Goal: Task Accomplishment & Management: Manage account settings

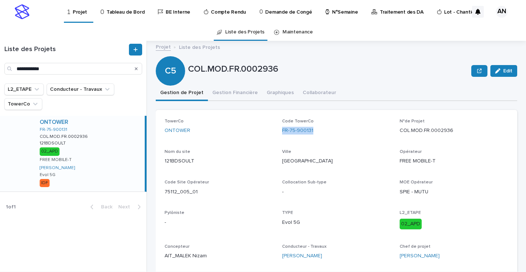
click at [318, 130] on div "Code TowerCo FR-75-900131" at bounding box center [336, 130] width 109 height 22
click at [501, 176] on div "TowerCo ONTOWER Code TowerCo FR-75-900131 N°de Projet COL.MOD.FR.0002936 Nom du…" at bounding box center [337, 192] width 344 height 147
drag, startPoint x: 490, startPoint y: 74, endPoint x: 492, endPoint y: 93, distance: 19.6
click at [491, 74] on button "Edit" at bounding box center [504, 71] width 27 height 12
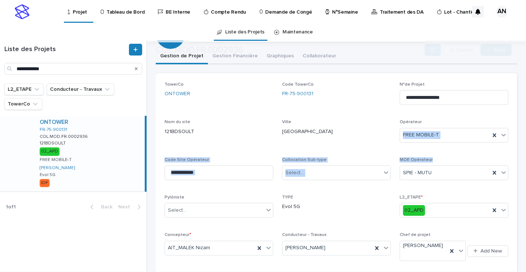
scroll to position [74, 0]
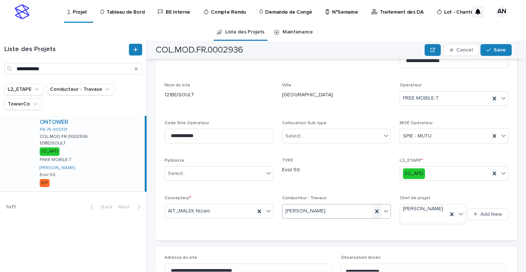
click at [375, 210] on icon at bounding box center [376, 212] width 3 height 4
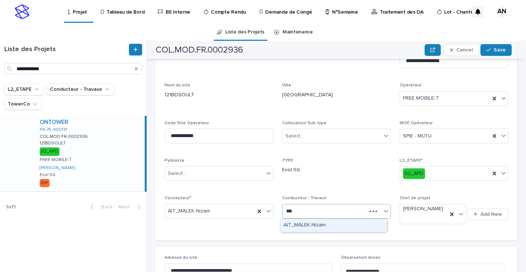
type input "****"
click at [320, 224] on div "AIT_MALEK Nizam" at bounding box center [334, 225] width 106 height 13
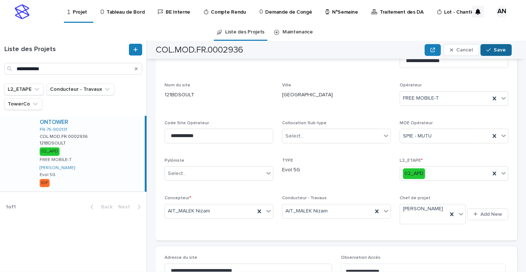
click at [502, 48] on span "Save" at bounding box center [500, 49] width 12 height 5
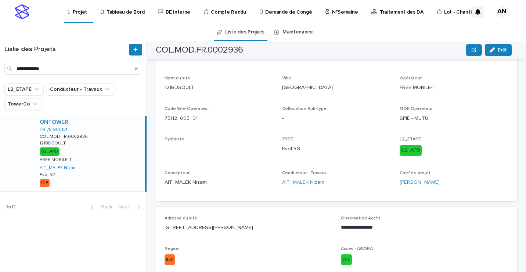
scroll to position [36, 0]
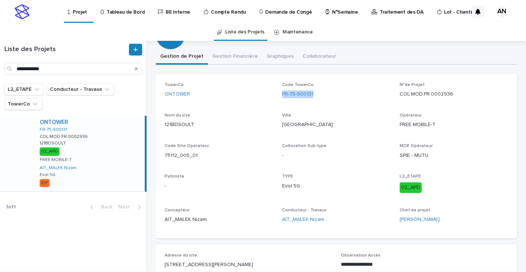
drag, startPoint x: 327, startPoint y: 94, endPoint x: 278, endPoint y: 100, distance: 49.6
click at [278, 100] on div "TowerCo ONTOWER Code TowerCo FR-75-900131 N°de Projet COL.MOD.FR.0002936 Nom du…" at bounding box center [337, 155] width 344 height 147
copy link "FR-75-900131"
click at [459, 94] on p "COL.MOD.FR.0002936" at bounding box center [454, 94] width 109 height 8
drag, startPoint x: 458, startPoint y: 93, endPoint x: 396, endPoint y: 100, distance: 61.7
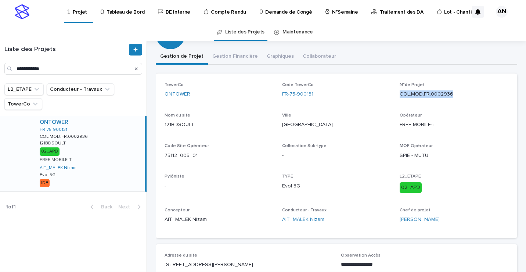
click at [400, 100] on div "N°de Projet COL.MOD.FR.0002936" at bounding box center [454, 93] width 109 height 22
copy p "COL.MOD.FR.0002936"
click at [136, 68] on icon "Search" at bounding box center [136, 68] width 3 height 3
click at [56, 70] on input "Search" at bounding box center [73, 69] width 138 height 12
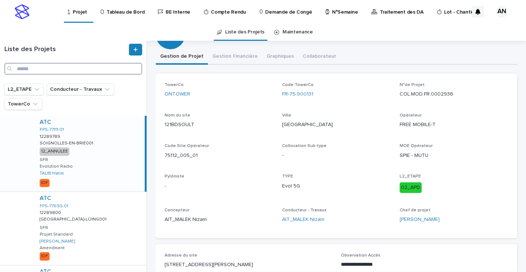
paste input "**********"
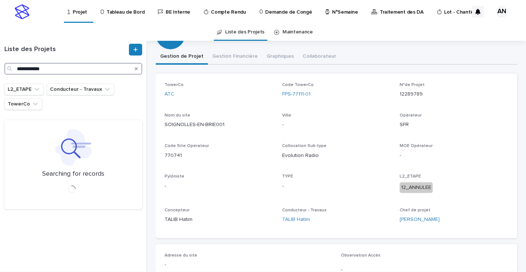
type input "**********"
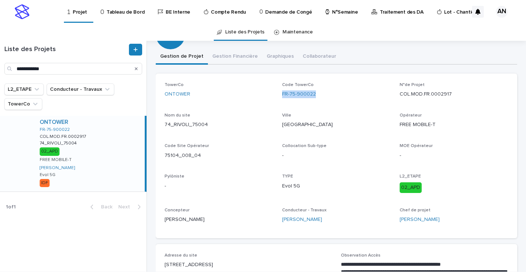
drag, startPoint x: 322, startPoint y: 94, endPoint x: 278, endPoint y: 96, distance: 43.4
click at [278, 96] on div "TowerCo ONTOWER Code TowerCo FR-75-900022 N°de Projet COL.MOD.FR.0002917 Nom du…" at bounding box center [337, 155] width 344 height 147
copy link "FR-75-900022"
drag, startPoint x: 449, startPoint y: 96, endPoint x: 397, endPoint y: 97, distance: 52.6
click at [400, 97] on p "COL.MOD.FR.0002917" at bounding box center [454, 94] width 109 height 8
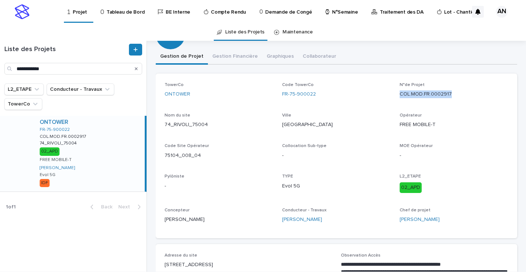
copy p "COL.MOD.FR.0002917"
drag, startPoint x: 303, startPoint y: 185, endPoint x: 281, endPoint y: 187, distance: 22.1
click at [282, 187] on p "Evol 5G" at bounding box center [336, 186] width 109 height 8
copy p "Evol 5G"
click at [477, 146] on p "MOE Opérateur" at bounding box center [454, 145] width 109 height 5
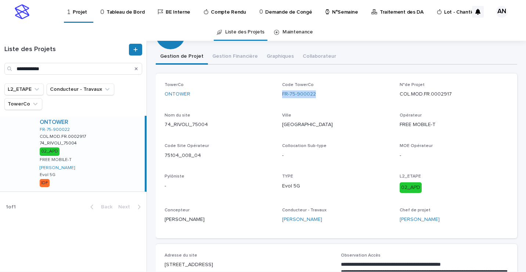
drag, startPoint x: 328, startPoint y: 94, endPoint x: 280, endPoint y: 99, distance: 47.4
click at [282, 99] on div "Code TowerCo FR-75-900022" at bounding box center [336, 93] width 109 height 22
copy link "FR-75-900022"
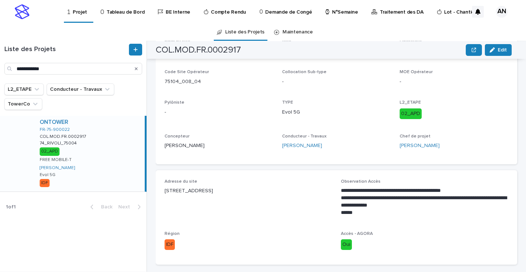
drag, startPoint x: 240, startPoint y: 189, endPoint x: 161, endPoint y: 192, distance: 78.4
click at [161, 192] on div "**********" at bounding box center [337, 217] width 362 height 94
copy p "74 RUE DE RIVOLI, PARIS 75004"
click at [264, 201] on span "Adresse du site 74 RUE DE RIVOLI, PARIS 75004" at bounding box center [249, 200] width 168 height 43
drag, startPoint x: 194, startPoint y: 181, endPoint x: 166, endPoint y: 185, distance: 28.5
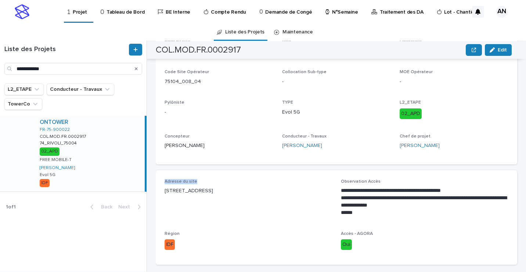
click at [166, 185] on div "Adresse du site 74 RUE DE RIVOLI, PARIS 75004" at bounding box center [249, 190] width 168 height 22
copy span "Adresse du site"
click at [244, 189] on p "74 RUE DE RIVOLI, PARIS 75004" at bounding box center [249, 191] width 168 height 8
drag, startPoint x: 246, startPoint y: 190, endPoint x: 157, endPoint y: 193, distance: 88.3
click at [157, 193] on div "**********" at bounding box center [337, 217] width 362 height 94
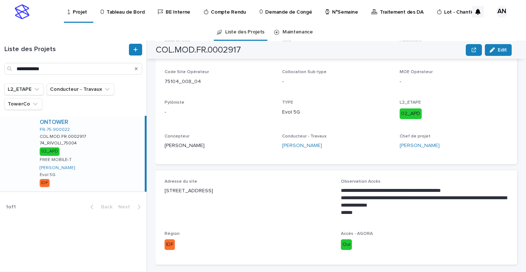
copy p "74 RUE DE RIVOLI, PARIS 75004"
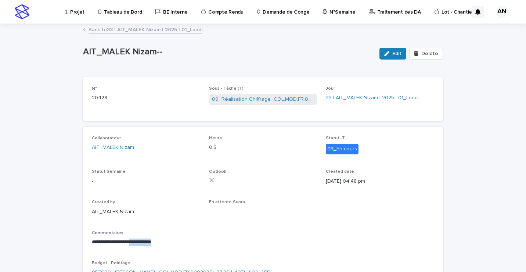
scroll to position [37, 0]
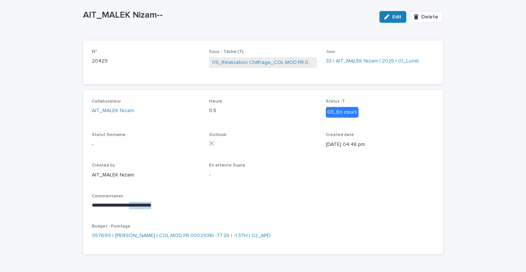
click at [193, 203] on p "**********" at bounding box center [263, 205] width 343 height 7
click at [391, 17] on div "button" at bounding box center [388, 16] width 8 height 5
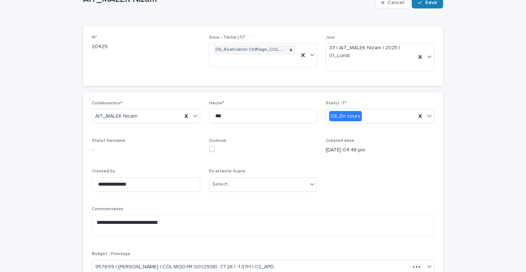
scroll to position [58, 0]
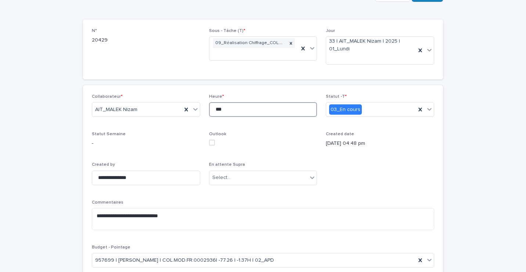
click at [244, 111] on input "***" at bounding box center [263, 109] width 108 height 15
type input "*"
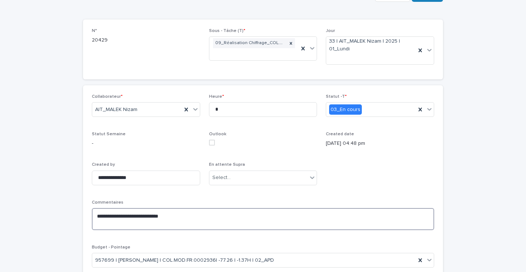
click at [177, 215] on textarea "**********" at bounding box center [263, 219] width 343 height 22
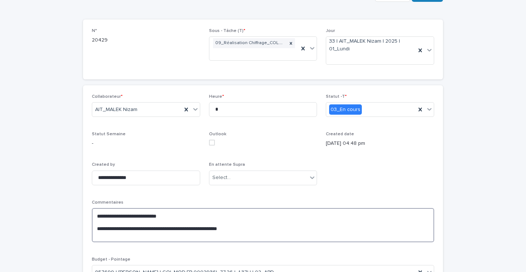
drag, startPoint x: 228, startPoint y: 234, endPoint x: 207, endPoint y: 224, distance: 23.2
drag, startPoint x: 207, startPoint y: 224, endPoint x: 238, endPoint y: 231, distance: 32.4
drag, startPoint x: 135, startPoint y: 232, endPoint x: 129, endPoint y: 228, distance: 7.6
click at [295, 230] on textarea "**********" at bounding box center [263, 225] width 343 height 34
type textarea "**********"
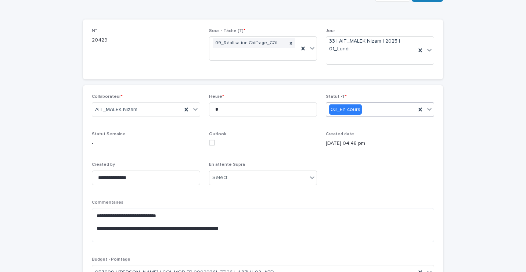
click at [428, 109] on icon at bounding box center [429, 109] width 4 height 3
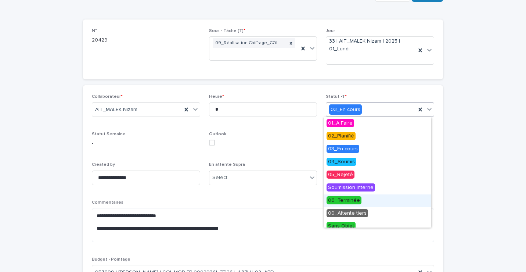
click at [350, 201] on span "06_Terminée" at bounding box center [344, 200] width 35 height 8
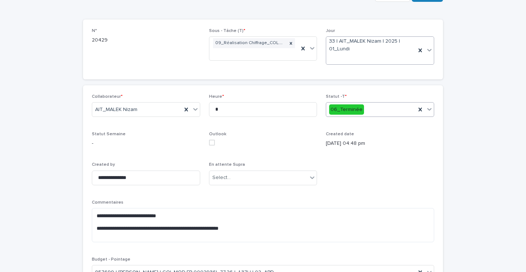
scroll to position [0, 0]
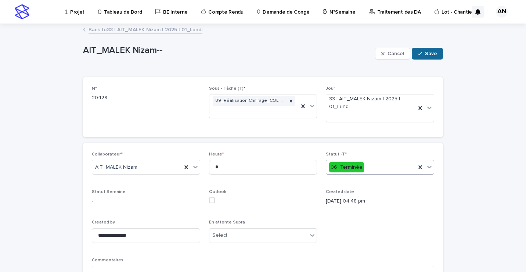
click at [427, 55] on span "Save" at bounding box center [431, 53] width 12 height 5
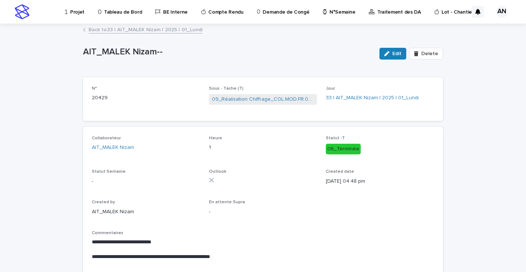
click at [172, 32] on link "Back to 33 | AIT_MALEK Nizam | 2025 | 01_Lundi" at bounding box center [146, 29] width 114 height 8
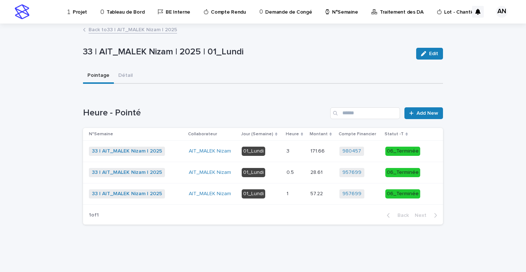
click at [296, 173] on p "0.5" at bounding box center [291, 172] width 9 height 8
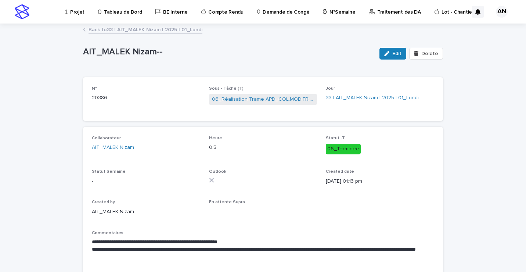
scroll to position [37, 0]
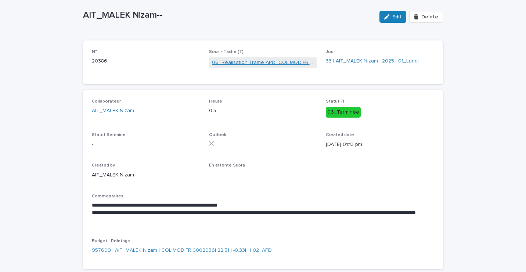
click at [260, 61] on link "06_Réalisation Trame APD_COL.MOD.FR.0002936" at bounding box center [263, 63] width 103 height 8
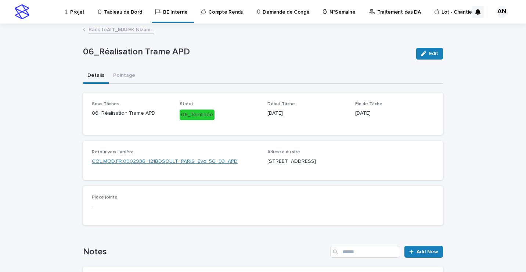
click at [173, 163] on link "COL.MOD.FR.0002936_121BDSOULT_PARIS_Evol 5G_03_APD" at bounding box center [165, 162] width 146 height 8
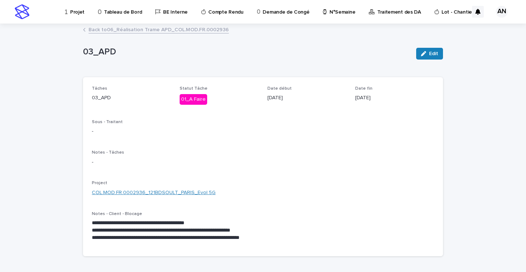
click at [180, 191] on link "COL.MOD.FR.0002936_121BDSOULT_PARIS_Evol 5G" at bounding box center [154, 193] width 124 height 8
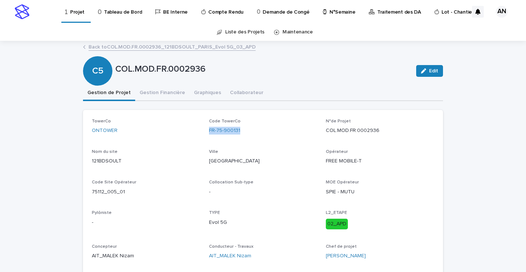
drag, startPoint x: 238, startPoint y: 132, endPoint x: 204, endPoint y: 135, distance: 33.9
click at [204, 135] on div "TowerCo ONTOWER Code TowerCo FR-75-900131 N°de Projet COL.MOD.FR.0002936 Nom du…" at bounding box center [263, 192] width 343 height 147
copy link "FR-75-900131"
click at [179, 46] on link "Back to COL.MOD.FR.0002936_121BDSOULT_PARIS_Evol 5G_03_APD" at bounding box center [172, 46] width 167 height 8
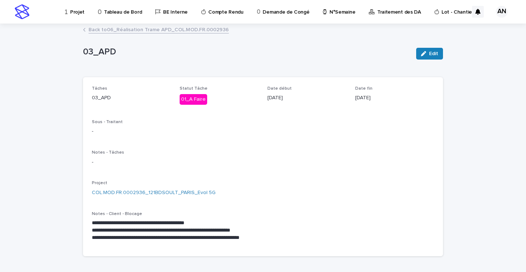
click at [177, 28] on link "Back to 06_Réalisation Trame APD_COL.MOD.FR.0002936" at bounding box center [159, 29] width 140 height 8
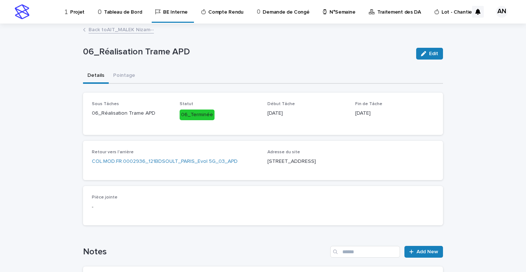
click at [137, 32] on link "Back to AIT_MALEK Nizam--" at bounding box center [121, 29] width 65 height 8
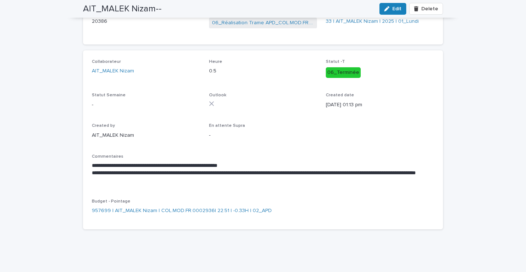
scroll to position [3, 0]
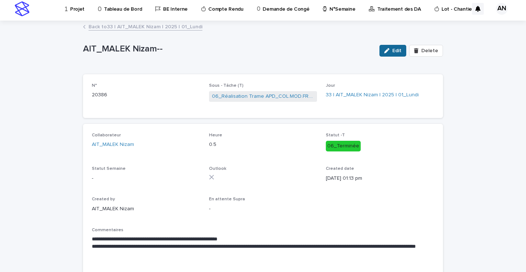
click at [394, 51] on span "Edit" at bounding box center [397, 50] width 9 height 5
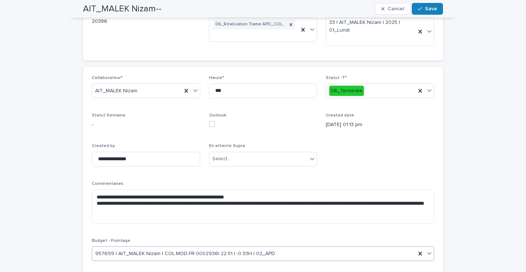
scroll to position [113, 0]
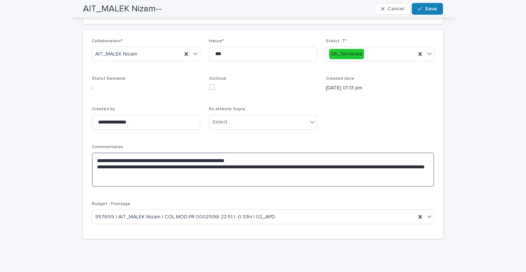
click at [215, 173] on textarea "**********" at bounding box center [263, 170] width 343 height 34
paste textarea "**********"
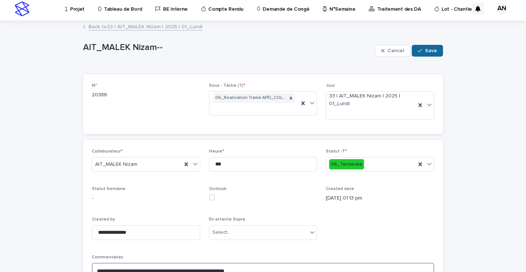
type textarea "**********"
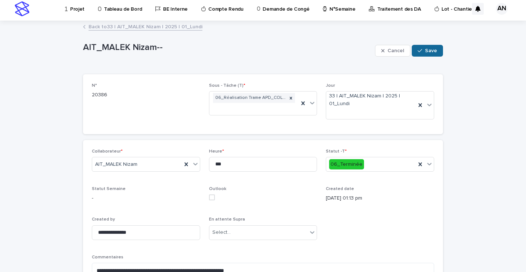
click at [426, 52] on span "Save" at bounding box center [431, 50] width 12 height 5
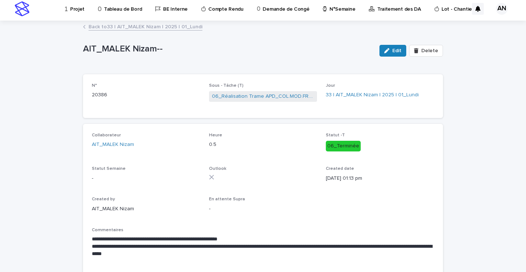
scroll to position [0, 0]
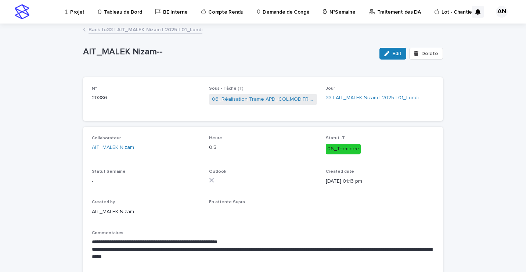
click at [151, 31] on link "Back to 33 | AIT_MALEK Nizam | 2025 | 01_Lundi" at bounding box center [146, 29] width 114 height 8
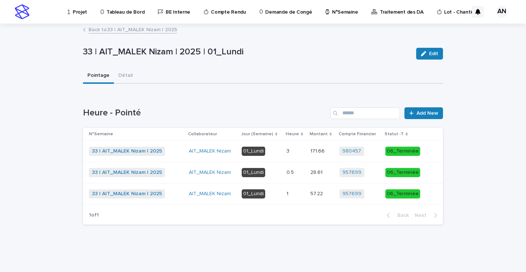
click at [278, 198] on p "01_Lundi" at bounding box center [261, 193] width 39 height 9
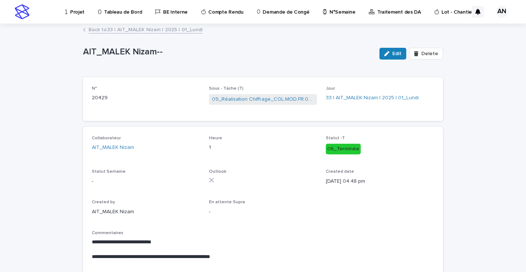
click at [149, 29] on link "Back to 33 | AIT_MALEK Nizam | 2025 | 01_Lundi" at bounding box center [146, 29] width 114 height 8
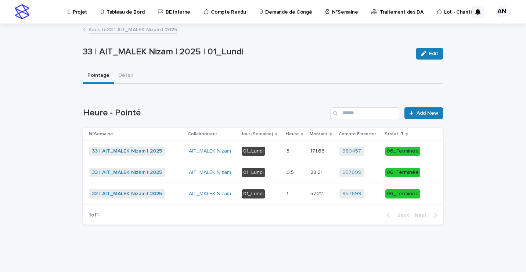
click at [115, 32] on link "Back to 33 | AIT_MALEK Nizam | 2025" at bounding box center [133, 29] width 89 height 8
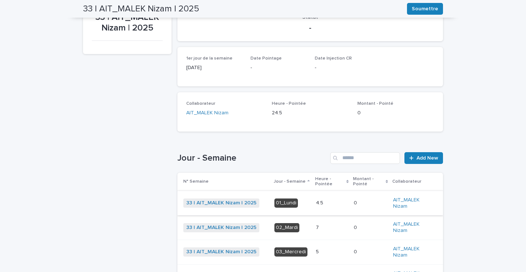
scroll to position [110, 0]
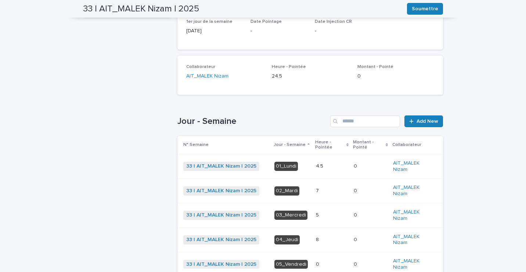
click at [322, 167] on p at bounding box center [332, 166] width 32 height 6
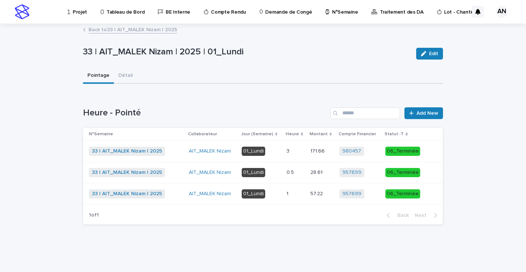
click at [159, 29] on link "Back to 33 | AIT_MALEK Nizam | 2025" at bounding box center [133, 29] width 89 height 8
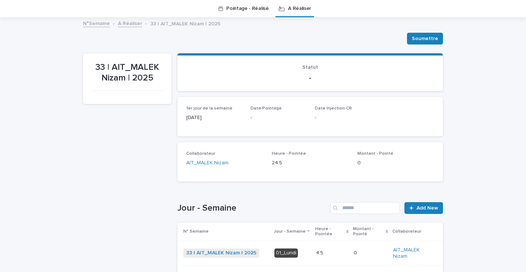
scroll to position [171, 0]
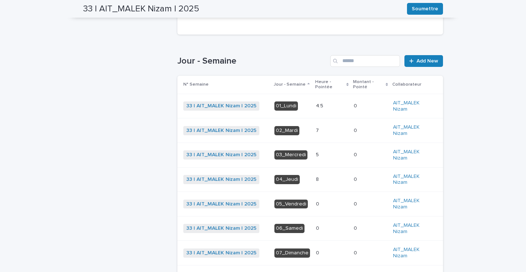
click at [317, 131] on p at bounding box center [332, 131] width 32 height 6
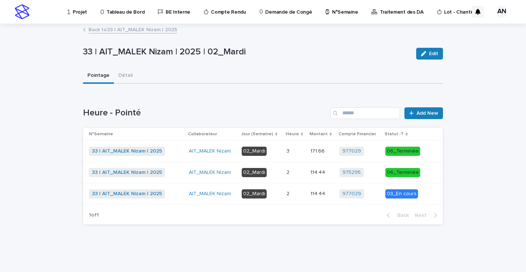
click at [151, 28] on link "Back to 33 | AIT_MALEK Nizam | 2025" at bounding box center [133, 29] width 89 height 8
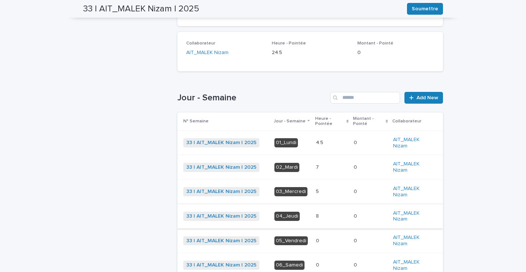
scroll to position [171, 0]
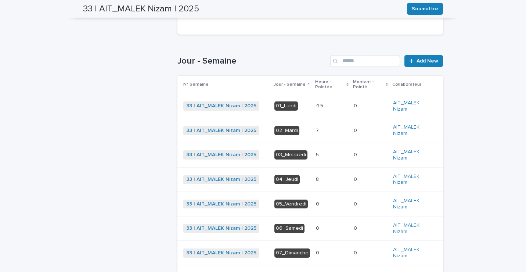
click at [318, 178] on p at bounding box center [332, 179] width 32 height 6
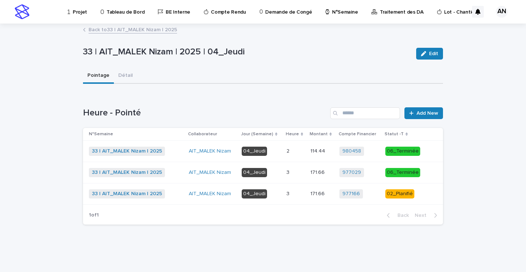
click at [295, 195] on p at bounding box center [296, 194] width 18 height 6
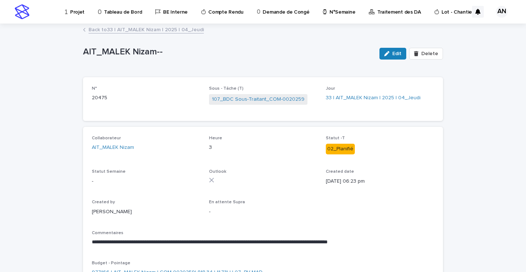
click at [162, 33] on link "Back to 33 | AIT_MALEK Nizam | 2025 | 04_Jeudi" at bounding box center [146, 29] width 115 height 8
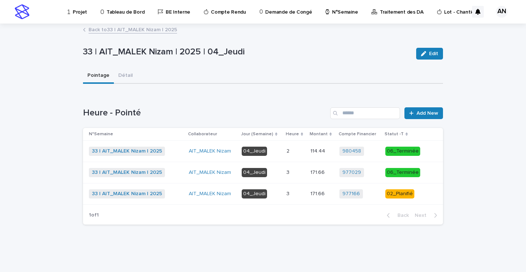
click at [139, 30] on link "Back to 33 | AIT_MALEK Nizam | 2025" at bounding box center [133, 29] width 89 height 8
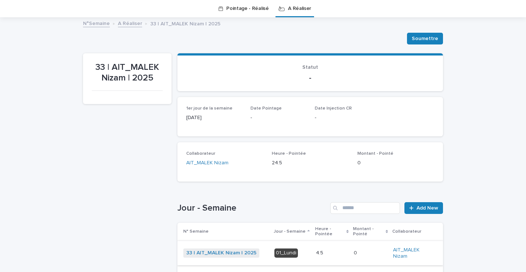
scroll to position [134, 0]
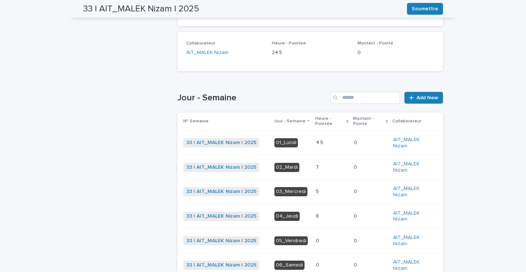
click at [323, 167] on p at bounding box center [332, 167] width 32 height 6
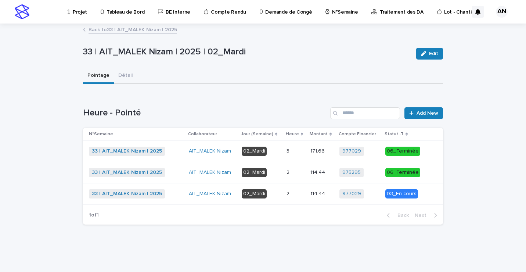
click at [297, 151] on p at bounding box center [296, 151] width 18 height 6
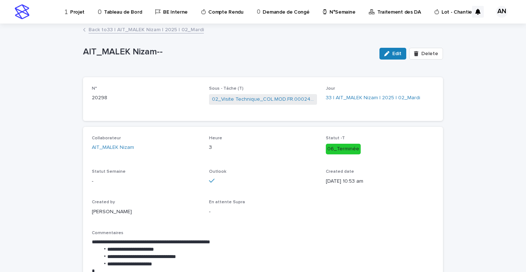
click at [180, 31] on link "Back to 33 | AIT_MALEK Nizam | 2025 | 02_Mardi" at bounding box center [146, 29] width 115 height 8
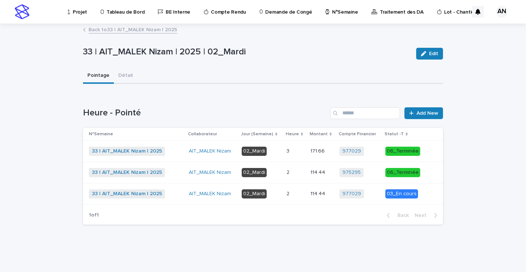
click at [291, 171] on p "2" at bounding box center [289, 172] width 4 height 8
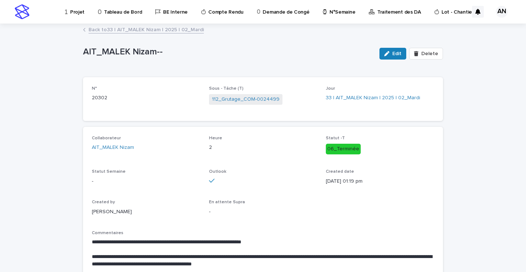
click at [165, 30] on link "Back to 33 | AIT_MALEK Nizam | 2025 | 02_Mardi" at bounding box center [146, 29] width 115 height 8
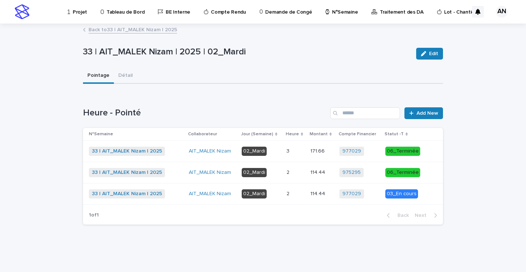
click at [296, 196] on p at bounding box center [296, 194] width 18 height 6
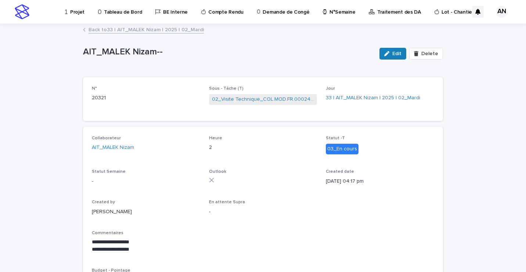
click at [162, 32] on link "Back to 33 | AIT_MALEK Nizam | 2025 | 02_Mardi" at bounding box center [146, 29] width 115 height 8
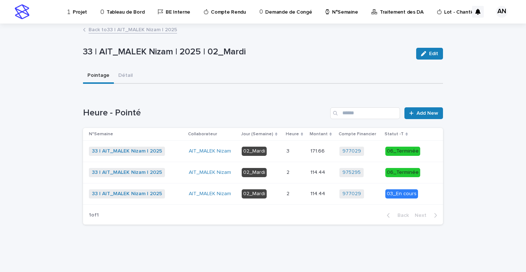
click at [293, 148] on p at bounding box center [296, 151] width 18 height 6
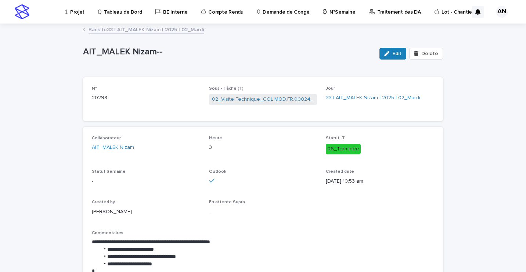
click at [126, 32] on link "Back to 33 | AIT_MALEK Nizam | 2025 | 02_Mardi" at bounding box center [146, 29] width 115 height 8
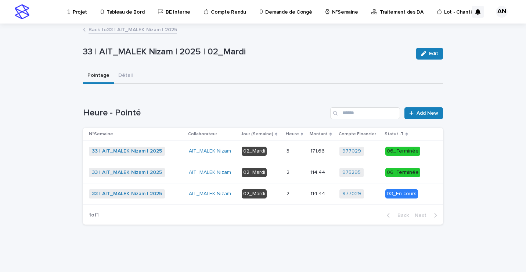
click at [291, 195] on p "2" at bounding box center [289, 193] width 4 height 8
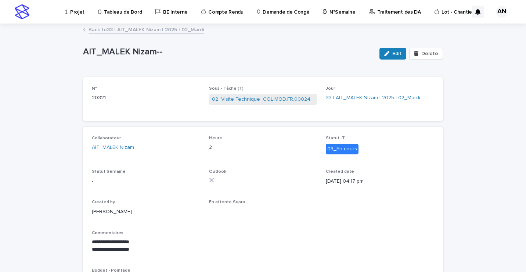
click at [155, 32] on link "Back to 33 | AIT_MALEK Nizam | 2025 | 02_Mardi" at bounding box center [146, 29] width 115 height 8
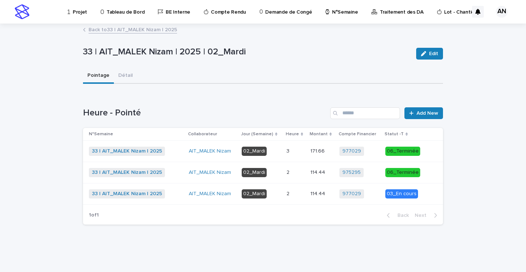
click at [149, 32] on link "Back to 33 | AIT_MALEK Nizam | 2025" at bounding box center [133, 29] width 89 height 8
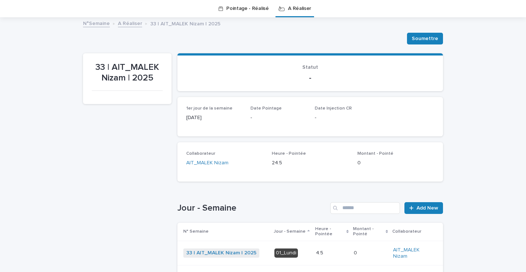
scroll to position [171, 0]
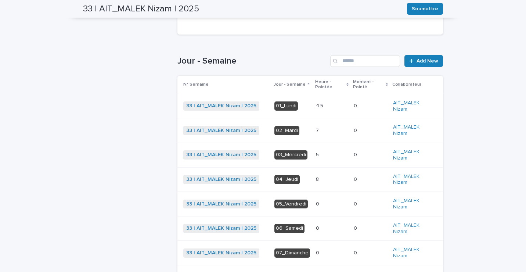
click at [316, 155] on p "5" at bounding box center [318, 154] width 4 height 8
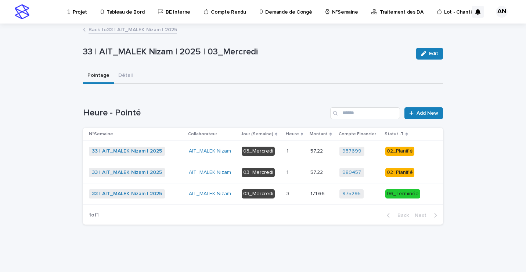
click at [295, 154] on p at bounding box center [296, 151] width 18 height 6
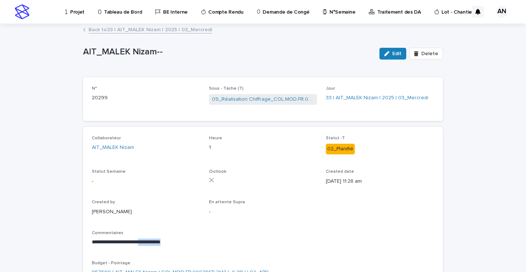
drag, startPoint x: 185, startPoint y: 244, endPoint x: 148, endPoint y: 241, distance: 36.1
click at [148, 241] on p "**********" at bounding box center [263, 242] width 343 height 7
copy p "**********"
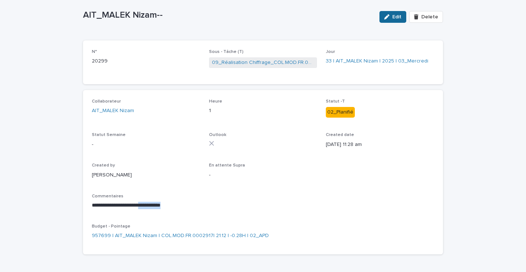
click at [393, 15] on span "Edit" at bounding box center [397, 16] width 9 height 5
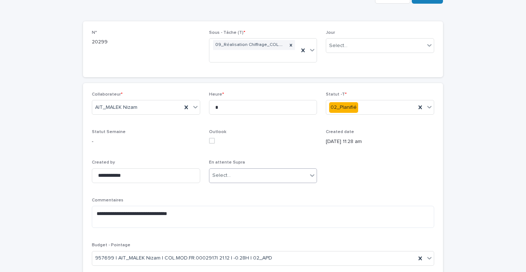
scroll to position [58, 0]
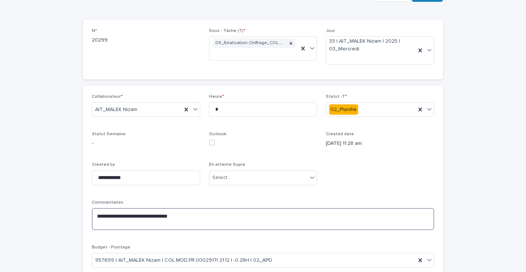
click at [219, 217] on textarea "**********" at bounding box center [263, 219] width 343 height 22
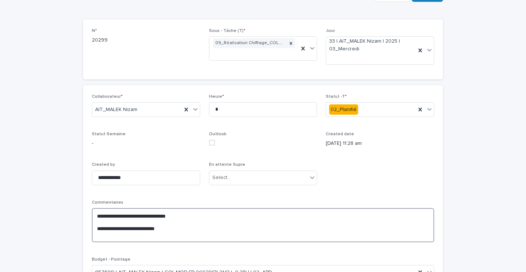
drag, startPoint x: 119, startPoint y: 229, endPoint x: 94, endPoint y: 228, distance: 25.4
click at [94, 228] on textarea "**********" at bounding box center [263, 225] width 343 height 34
drag, startPoint x: 142, startPoint y: 225, endPoint x: 129, endPoint y: 236, distance: 17.0
click at [97, 228] on textarea "**********" at bounding box center [263, 225] width 343 height 34
drag, startPoint x: 124, startPoint y: 234, endPoint x: 162, endPoint y: 236, distance: 38.3
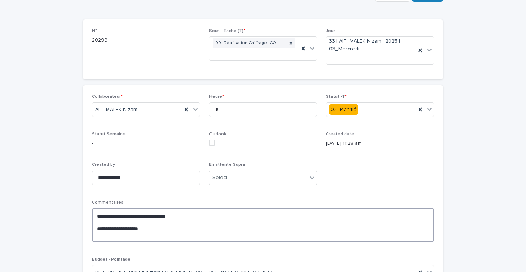
click at [114, 234] on textarea "**********" at bounding box center [263, 225] width 343 height 34
drag, startPoint x: 145, startPoint y: 229, endPoint x: 95, endPoint y: 230, distance: 50.0
click at [95, 230] on textarea "**********" at bounding box center [263, 225] width 343 height 34
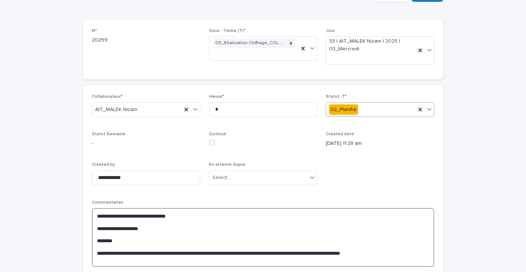
type textarea "**********"
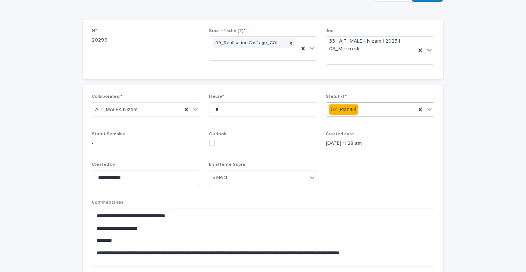
click at [426, 112] on icon at bounding box center [429, 108] width 7 height 7
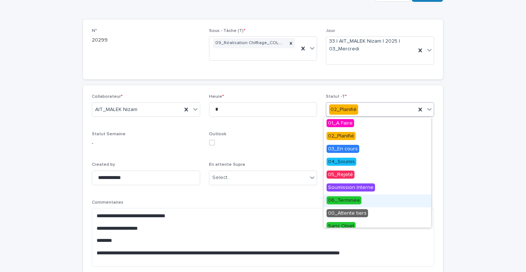
click at [357, 202] on span "06_Terminée" at bounding box center [344, 200] width 35 height 8
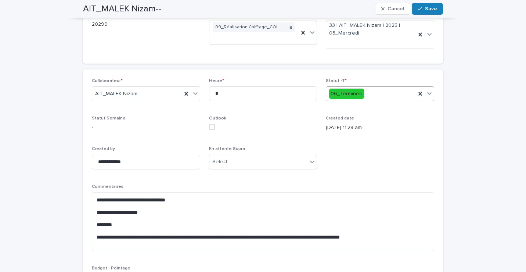
scroll to position [0, 0]
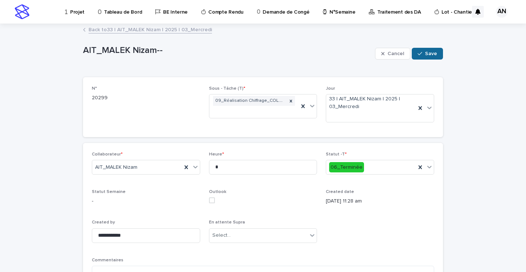
click at [427, 56] on span "Save" at bounding box center [431, 53] width 12 height 5
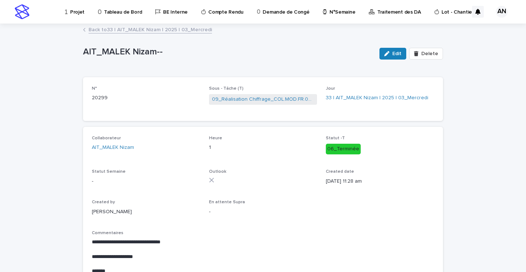
click at [153, 29] on link "Back to 33 | AIT_MALEK Nizam | 2025 | 03_Mercredi" at bounding box center [151, 29] width 124 height 8
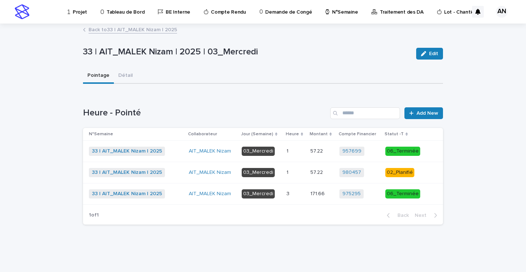
click at [179, 172] on div "33 | AIT_MALEK Nizam | 2025 + 0" at bounding box center [136, 172] width 94 height 9
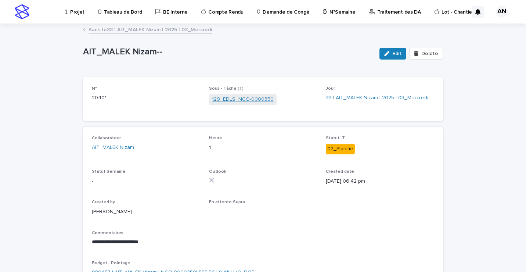
click at [238, 101] on link "129_EDLS_NCO-0000350" at bounding box center [243, 100] width 62 height 8
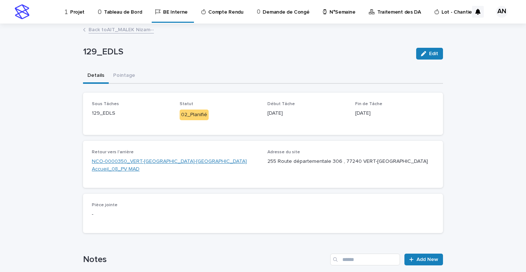
click at [206, 161] on link "NCO-0000350_VERT-[GEOGRAPHIC_DATA]-[GEOGRAPHIC_DATA] Accueil_08_PV MAD" at bounding box center [175, 165] width 167 height 15
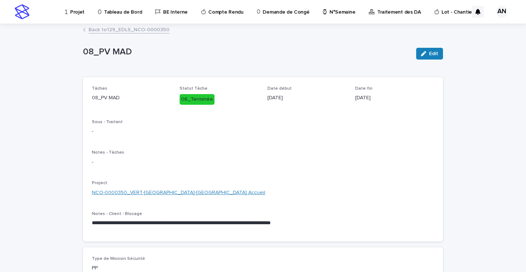
click at [212, 192] on link "NCO-0000350_VERT-[GEOGRAPHIC_DATA]-[GEOGRAPHIC_DATA] Accueil" at bounding box center [178, 193] width 173 height 8
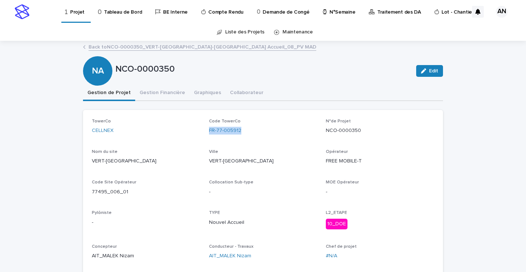
drag, startPoint x: 246, startPoint y: 127, endPoint x: 205, endPoint y: 131, distance: 41.4
click at [205, 131] on div "TowerCo CELLNEX Code TowerCo FR-77-005912 N°de Projet NCO-0000350 Nom du site V…" at bounding box center [263, 192] width 343 height 147
copy link "FR-77-005912"
click at [260, 130] on div "FR-77-005912" at bounding box center [263, 131] width 108 height 8
drag, startPoint x: 256, startPoint y: 134, endPoint x: 205, endPoint y: 134, distance: 51.1
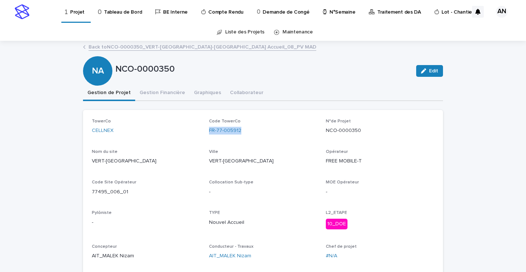
click at [205, 134] on div "TowerCo CELLNEX Code TowerCo FR-77-005912 N°de Projet NCO-0000350 Nom du site V…" at bounding box center [263, 192] width 343 height 147
copy link "FR-77-005912"
click at [208, 45] on link "Back to NCO-0000350_VERT-[GEOGRAPHIC_DATA]-[GEOGRAPHIC_DATA] Accueil_08_PV MAD" at bounding box center [203, 46] width 228 height 8
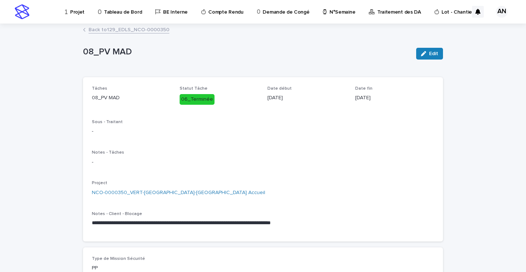
click at [151, 29] on link "Back to 129_EDLS_NCO-0000350" at bounding box center [129, 29] width 81 height 8
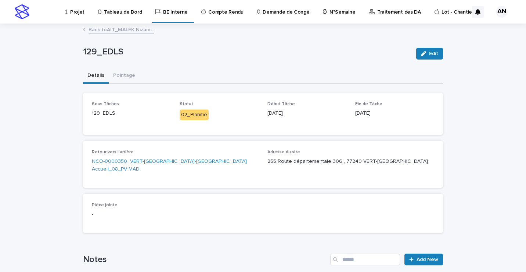
click at [124, 32] on link "Back to AIT_MALEK Nizam--" at bounding box center [121, 29] width 65 height 8
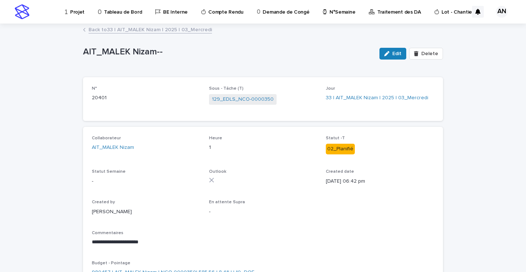
scroll to position [37, 0]
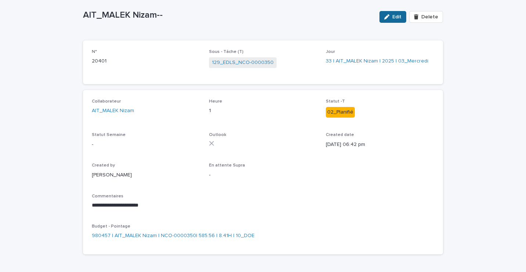
click at [389, 18] on div "button" at bounding box center [388, 16] width 8 height 5
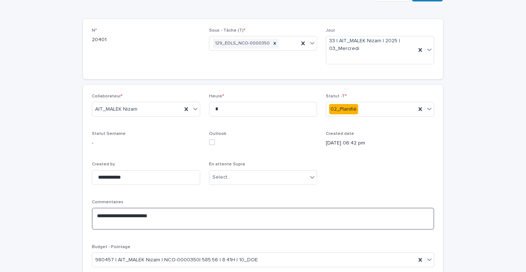
click at [168, 219] on textarea "**********" at bounding box center [263, 219] width 343 height 22
click at [164, 215] on textarea "**********" at bounding box center [263, 219] width 343 height 22
paste textarea "**********"
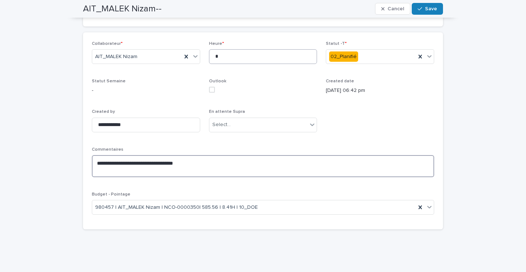
scroll to position [37, 0]
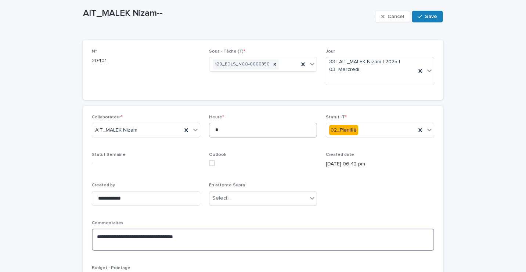
type textarea "**********"
click at [223, 129] on input "*" at bounding box center [263, 130] width 108 height 15
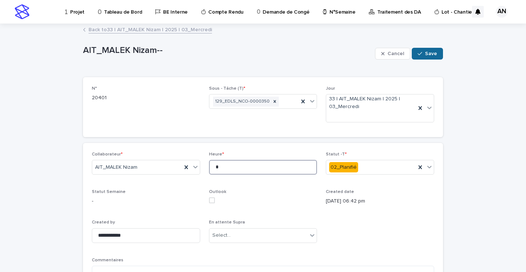
type input "*"
click at [425, 56] on span "Save" at bounding box center [431, 53] width 12 height 5
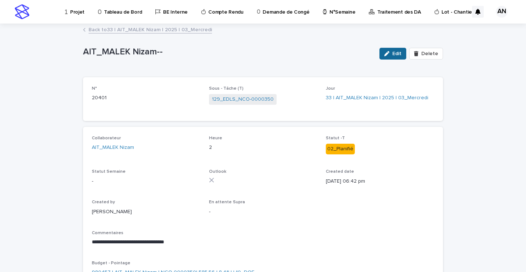
click at [394, 53] on span "Edit" at bounding box center [397, 53] width 9 height 5
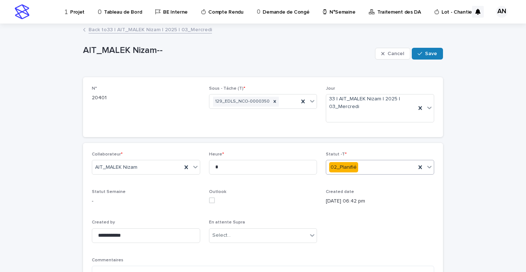
click at [426, 171] on div at bounding box center [429, 166] width 9 height 13
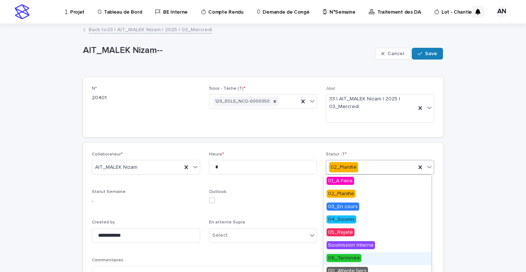
click at [338, 257] on span "06_Terminée" at bounding box center [344, 258] width 35 height 8
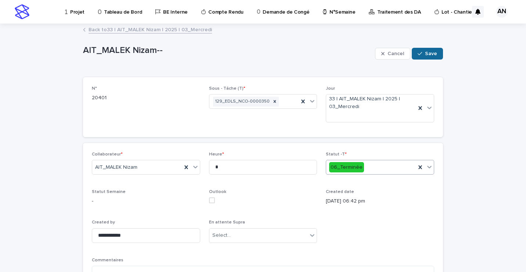
click at [420, 57] on button "Save" at bounding box center [427, 54] width 31 height 12
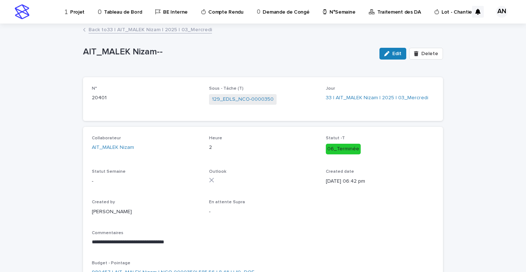
click at [137, 30] on link "Back to 33 | AIT_MALEK Nizam | 2025 | 03_Mercredi" at bounding box center [151, 29] width 124 height 8
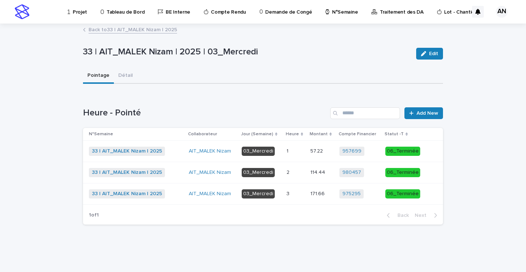
click at [296, 172] on p at bounding box center [296, 172] width 18 height 6
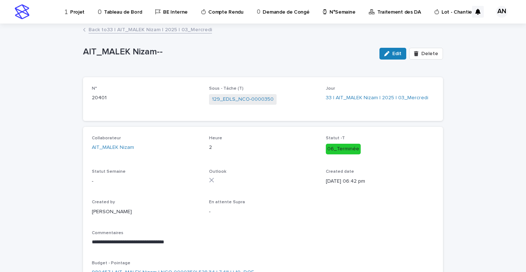
click at [178, 30] on link "Back to 33 | AIT_MALEK Nizam | 2025 | 03_Mercredi" at bounding box center [151, 29] width 124 height 8
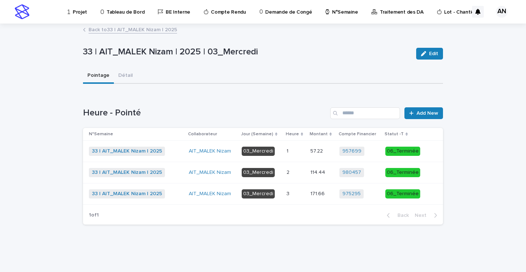
click at [296, 193] on p at bounding box center [296, 194] width 18 height 6
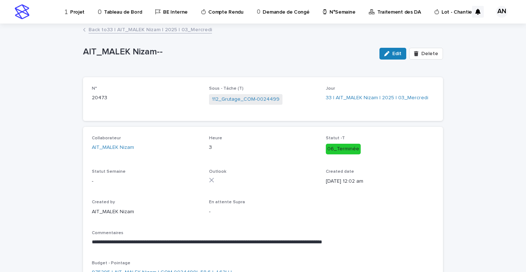
click at [190, 34] on div "Back to 33 | AIT_MALEK Nizam | 2025 | 03_Mercredi" at bounding box center [263, 30] width 368 height 10
click at [188, 31] on link "Back to 33 | AIT_MALEK Nizam | 2025 | 03_Mercredi" at bounding box center [151, 29] width 124 height 8
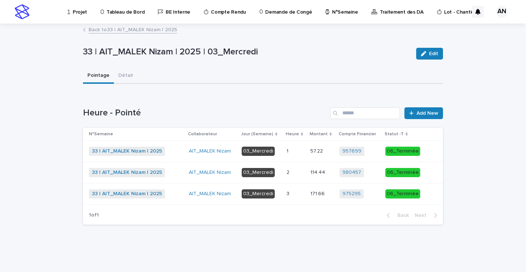
click at [290, 154] on p "1" at bounding box center [288, 151] width 3 height 8
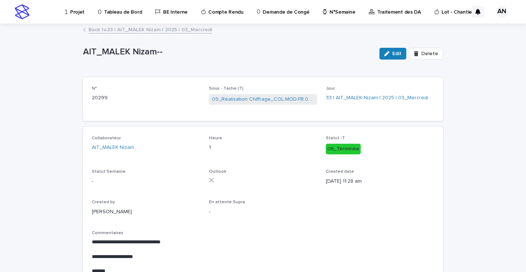
click at [193, 29] on link "Back to 33 | AIT_MALEK Nizam | 2025 | 03_Mercredi" at bounding box center [151, 29] width 124 height 8
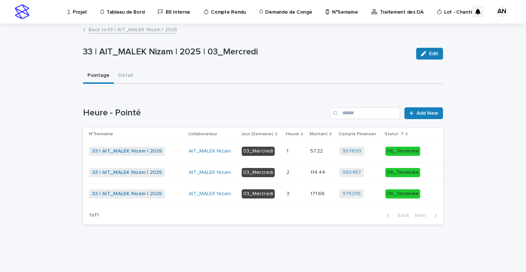
click at [296, 172] on p at bounding box center [296, 172] width 18 height 6
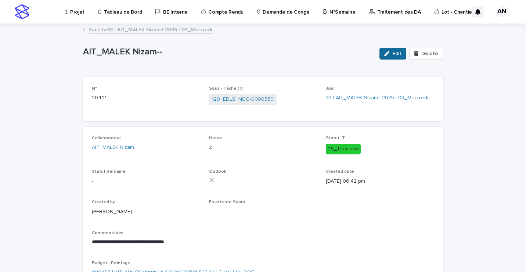
click at [390, 51] on div "button" at bounding box center [388, 53] width 8 height 5
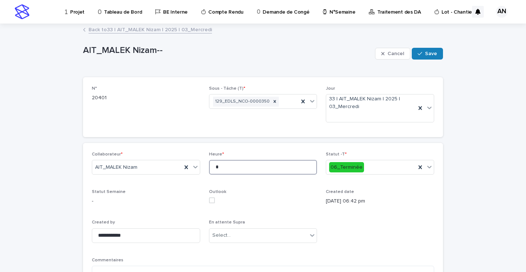
click at [219, 169] on input "*" at bounding box center [263, 167] width 108 height 15
type input "*"
click at [425, 53] on span "Save" at bounding box center [431, 53] width 12 height 5
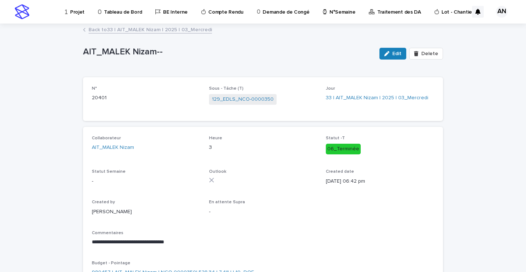
click at [200, 29] on link "Back to 33 | AIT_MALEK Nizam | 2025 | 03_Mercredi" at bounding box center [151, 29] width 124 height 8
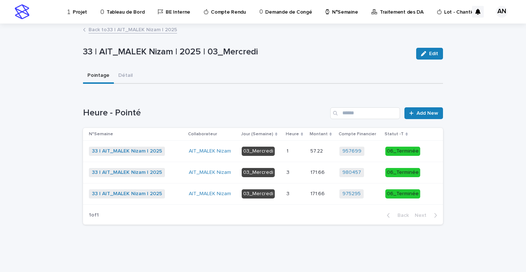
click at [161, 32] on link "Back to 33 | AIT_MALEK Nizam | 2025" at bounding box center [133, 29] width 89 height 8
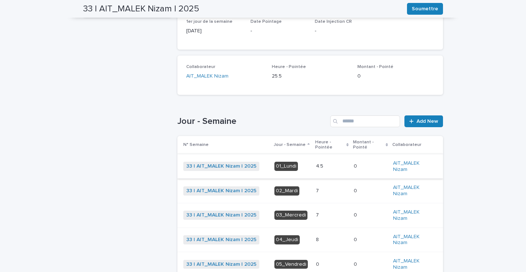
scroll to position [184, 0]
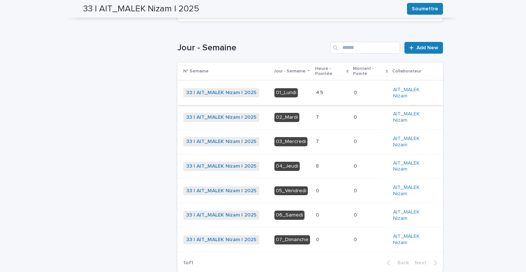
click at [319, 119] on p at bounding box center [332, 117] width 32 height 6
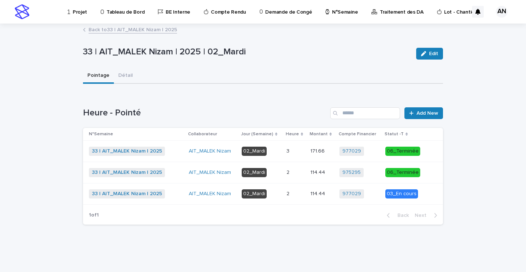
click at [297, 198] on div "2 2" at bounding box center [296, 194] width 18 height 12
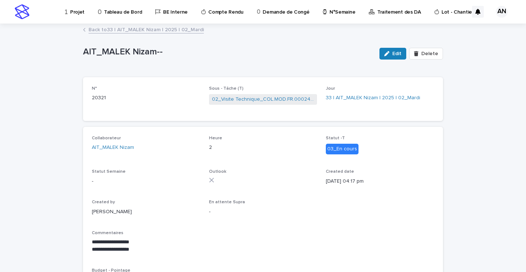
click at [162, 31] on link "Back to 33 | AIT_MALEK Nizam | 2025 | 02_Mardi" at bounding box center [146, 29] width 115 height 8
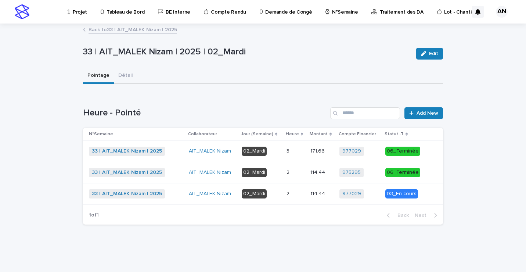
click at [149, 30] on link "Back to 33 | AIT_MALEK Nizam | 2025" at bounding box center [133, 29] width 89 height 8
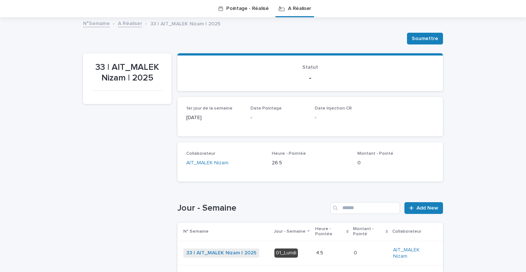
scroll to position [171, 0]
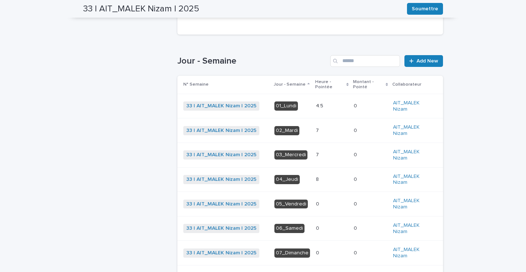
click at [316, 154] on p at bounding box center [332, 155] width 32 height 6
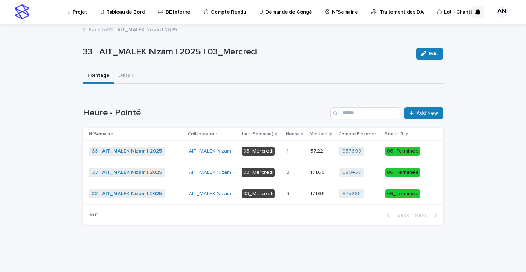
click at [148, 29] on link "Back to 33 | AIT_MALEK Nizam | 2025" at bounding box center [133, 29] width 89 height 8
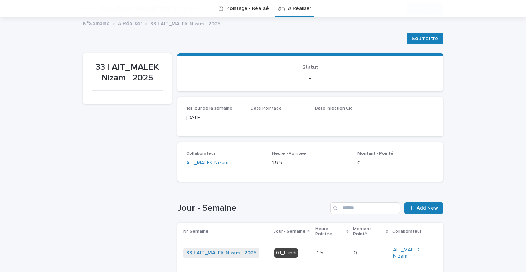
scroll to position [171, 0]
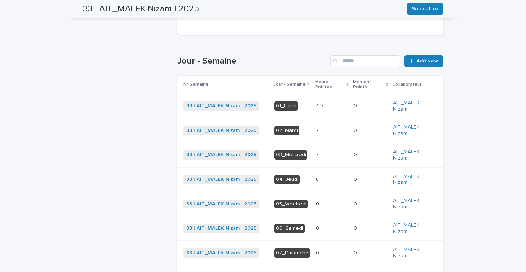
click at [320, 179] on p at bounding box center [332, 179] width 32 height 6
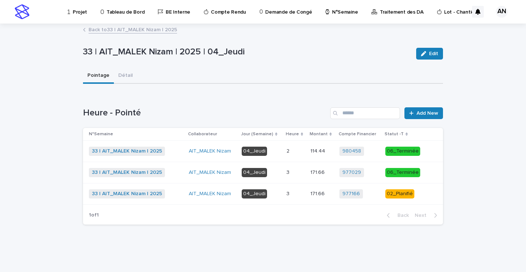
click at [162, 27] on link "Back to 33 | AIT_MALEK Nizam | 2025" at bounding box center [133, 29] width 89 height 8
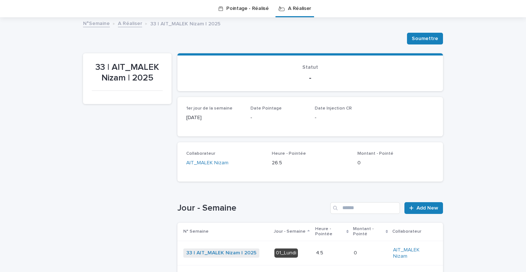
scroll to position [171, 0]
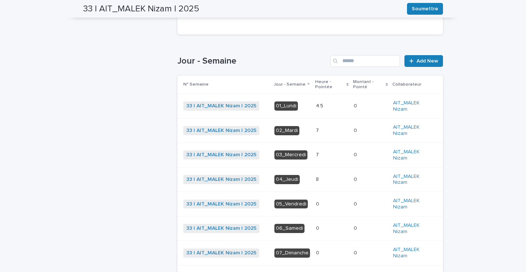
click at [321, 180] on p at bounding box center [332, 179] width 32 height 6
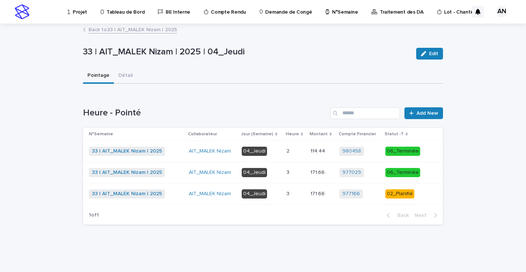
click at [293, 197] on div "3 3" at bounding box center [296, 194] width 18 height 12
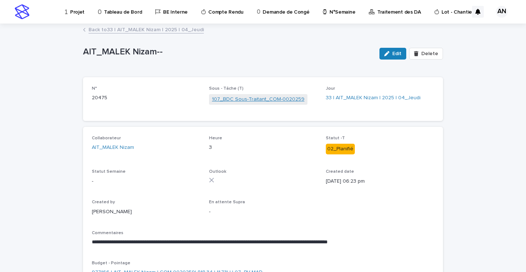
click at [261, 101] on link "107_BDC Sous-Traitant_COM-0020259" at bounding box center [258, 100] width 93 height 8
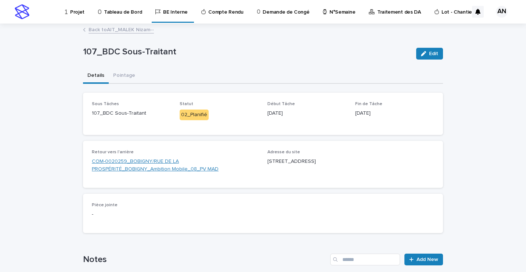
click at [200, 161] on link "COM-0020259_BOBIGNY/RUE DE LA PROSPÉRITÉ_BOBIGNY_Ambition Mobile_08_PV MAD" at bounding box center [175, 165] width 167 height 15
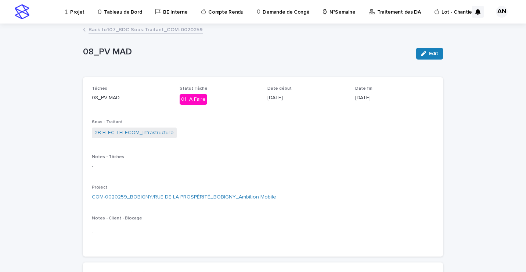
click at [188, 198] on link "COM-0020259_BOBIGNY/RUE DE LA PROSPÉRITÉ_BOBIGNY_Ambition Mobile" at bounding box center [184, 197] width 185 height 8
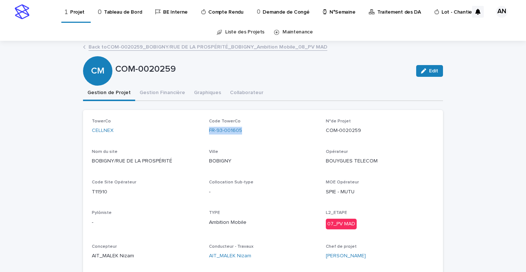
drag, startPoint x: 250, startPoint y: 127, endPoint x: 205, endPoint y: 134, distance: 44.7
click at [205, 134] on div "TowerCo CELLNEX Code TowerCo FR-93-001605 N°de Projet COM-0020259 Nom du site […" at bounding box center [263, 192] width 343 height 147
copy link "FR-93-001605"
click at [144, 46] on link "Back to COM-0020259_BOBIGNY/RUE DE LA PROSPÉRITÉ_BOBIGNY_Ambition Mobile_08_PV …" at bounding box center [208, 46] width 239 height 8
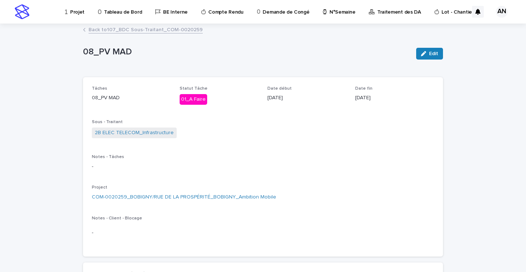
click at [170, 31] on link "Back to 107_BDC Sous-Traitant_COM-0020259" at bounding box center [146, 29] width 114 height 8
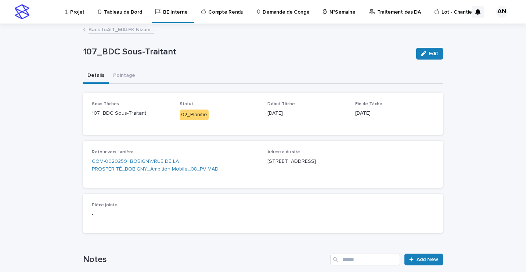
click at [123, 27] on link "Back to AIT_MALEK Nizam--" at bounding box center [121, 29] width 65 height 8
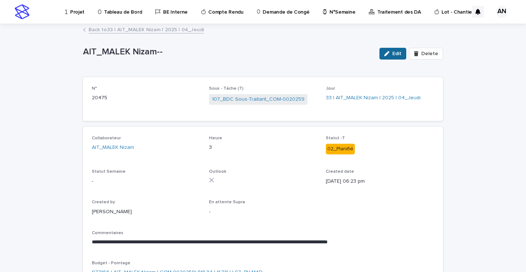
click at [397, 53] on span "Edit" at bounding box center [397, 53] width 9 height 5
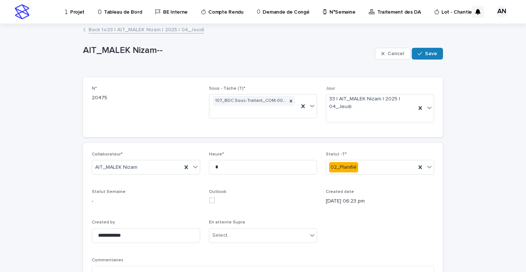
scroll to position [74, 0]
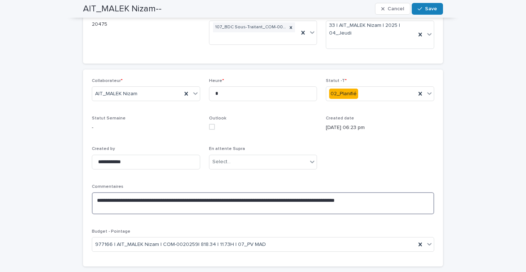
click at [400, 197] on textarea "**********" at bounding box center [263, 203] width 343 height 22
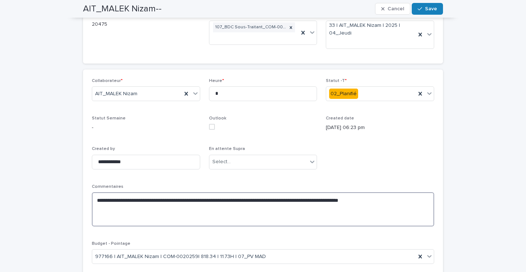
paste textarea "**********"
click at [93, 211] on textarea "**********" at bounding box center [263, 209] width 343 height 34
type textarea "**********"
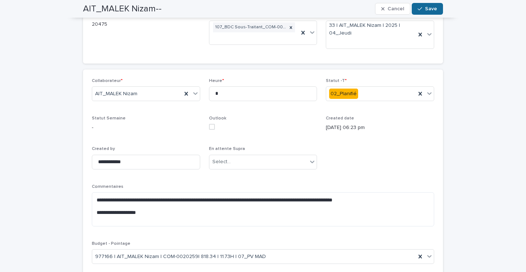
click at [425, 11] on span "Save" at bounding box center [431, 8] width 12 height 5
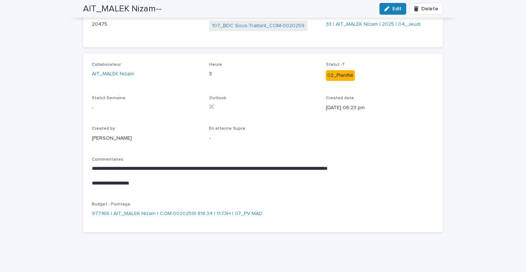
scroll to position [50, 0]
